Goal: Information Seeking & Learning: Learn about a topic

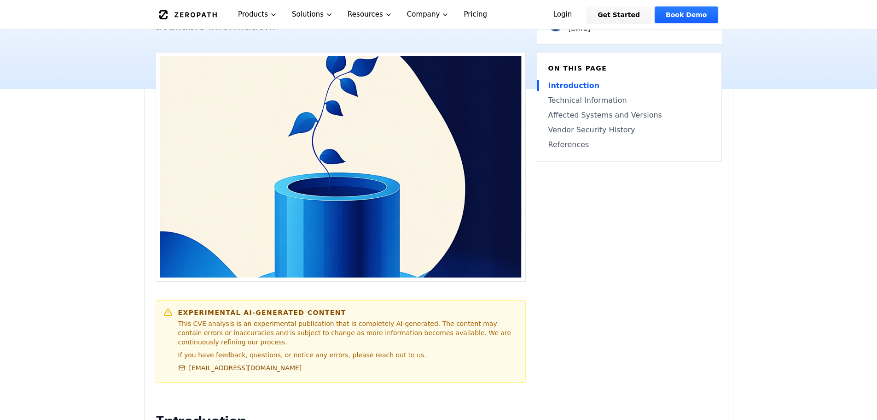
scroll to position [414, 0]
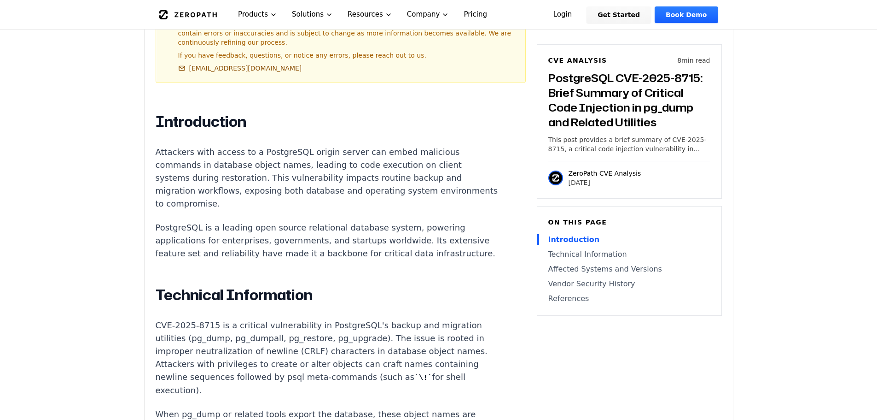
scroll to position [553, 0]
